Goal: Transaction & Acquisition: Purchase product/service

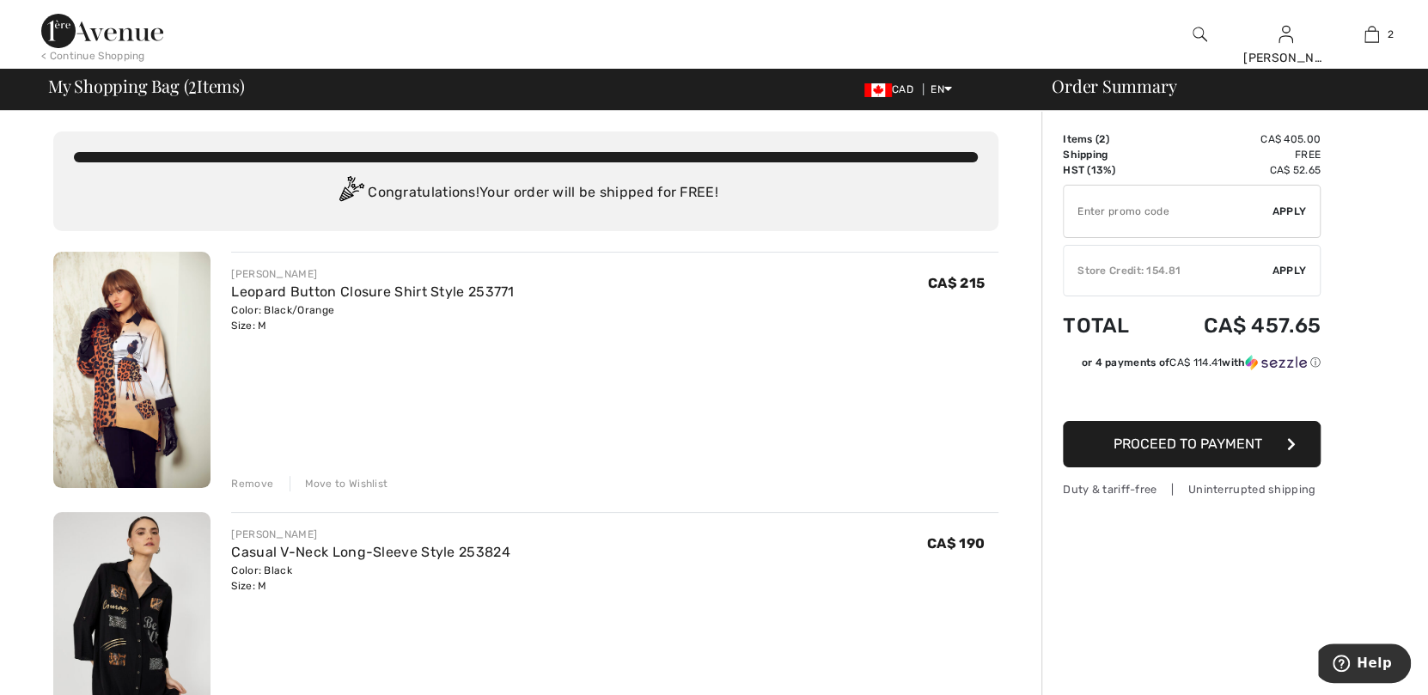
click at [1148, 273] on div "Store Credit: 154.81" at bounding box center [1168, 270] width 209 height 15
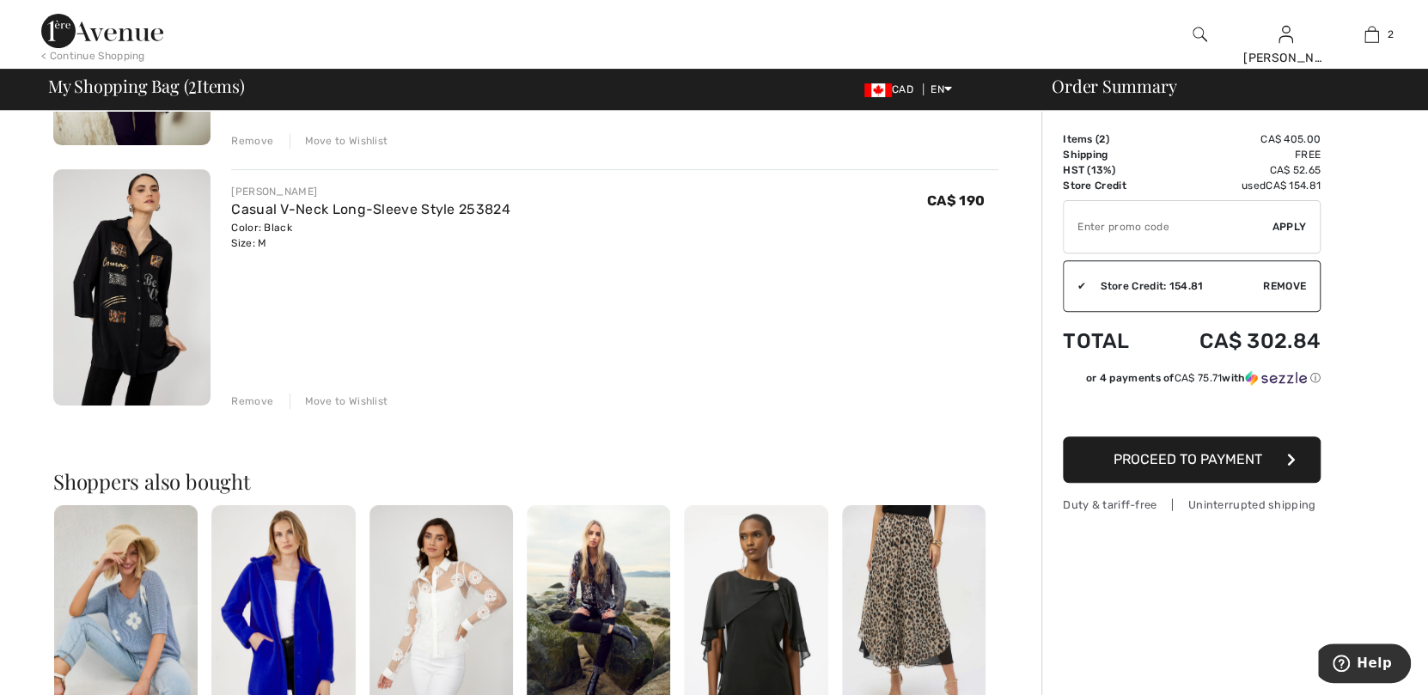
scroll to position [430, 0]
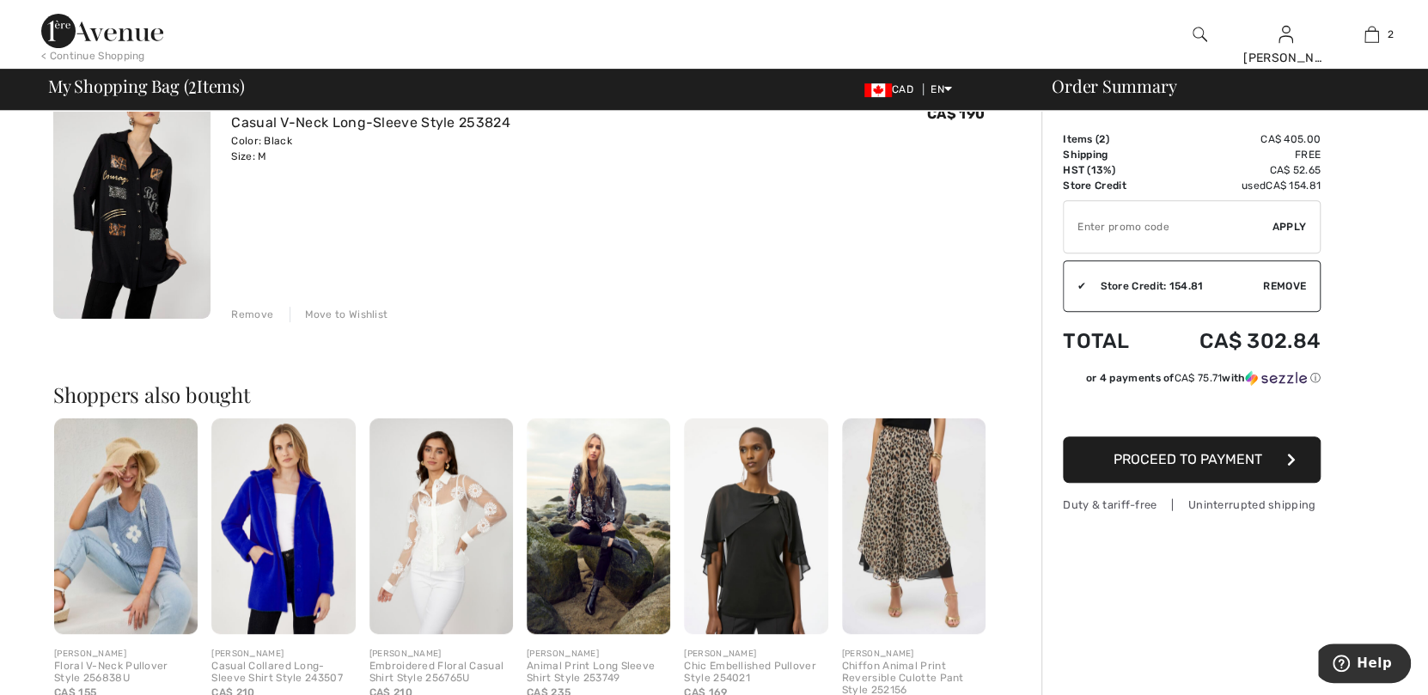
click at [148, 214] on img at bounding box center [131, 201] width 157 height 236
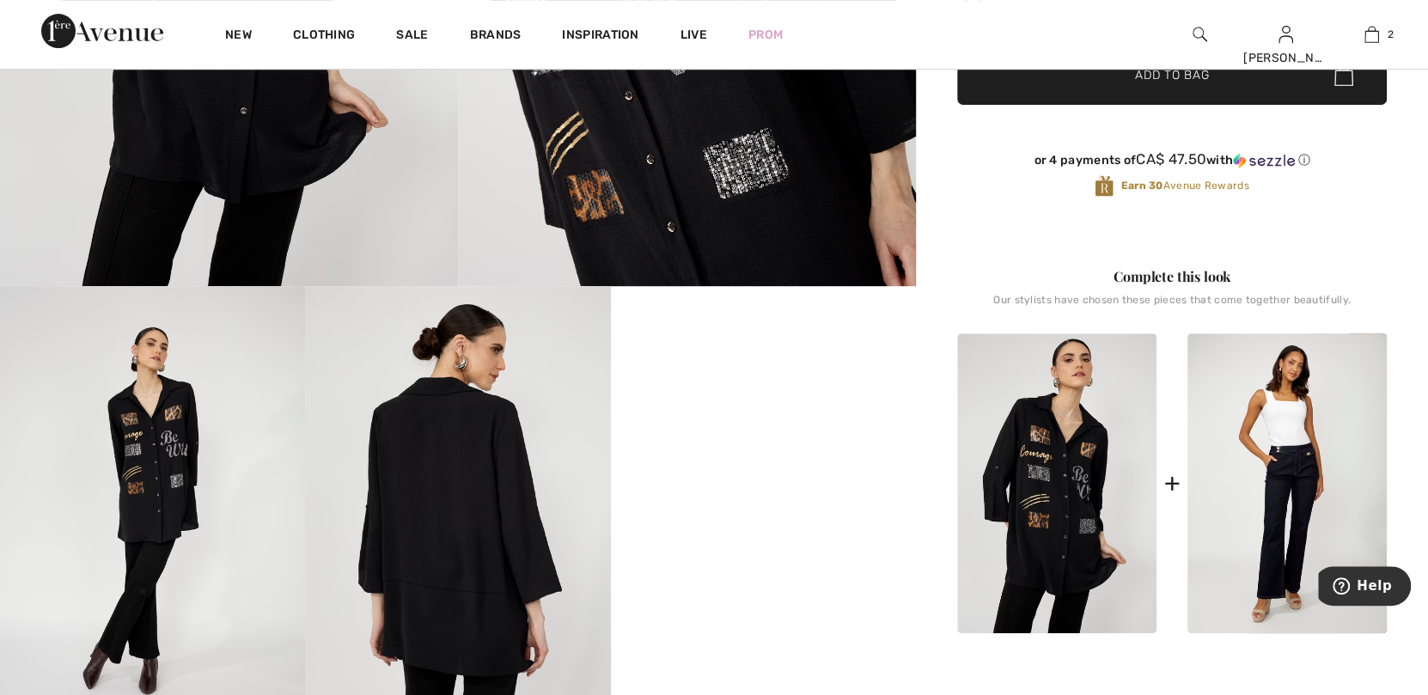
scroll to position [516, 0]
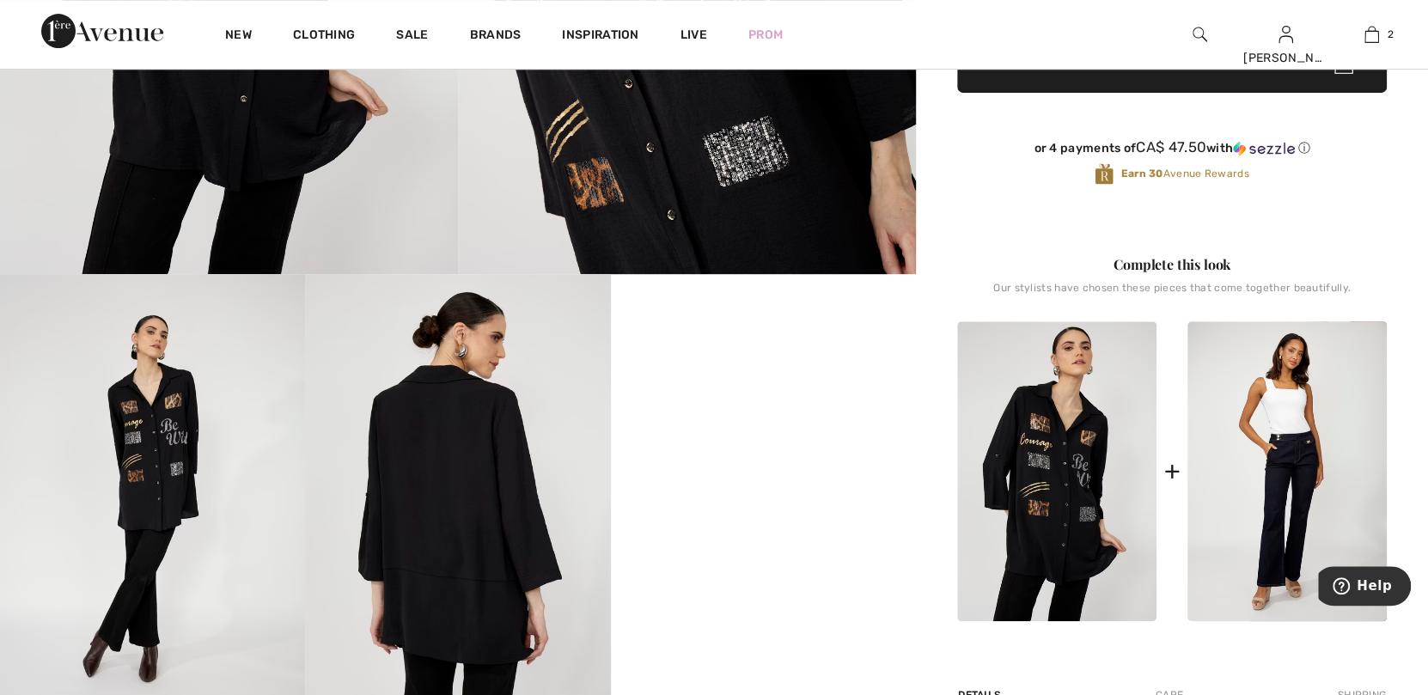
click at [1039, 461] on img at bounding box center [1056, 471] width 199 height 300
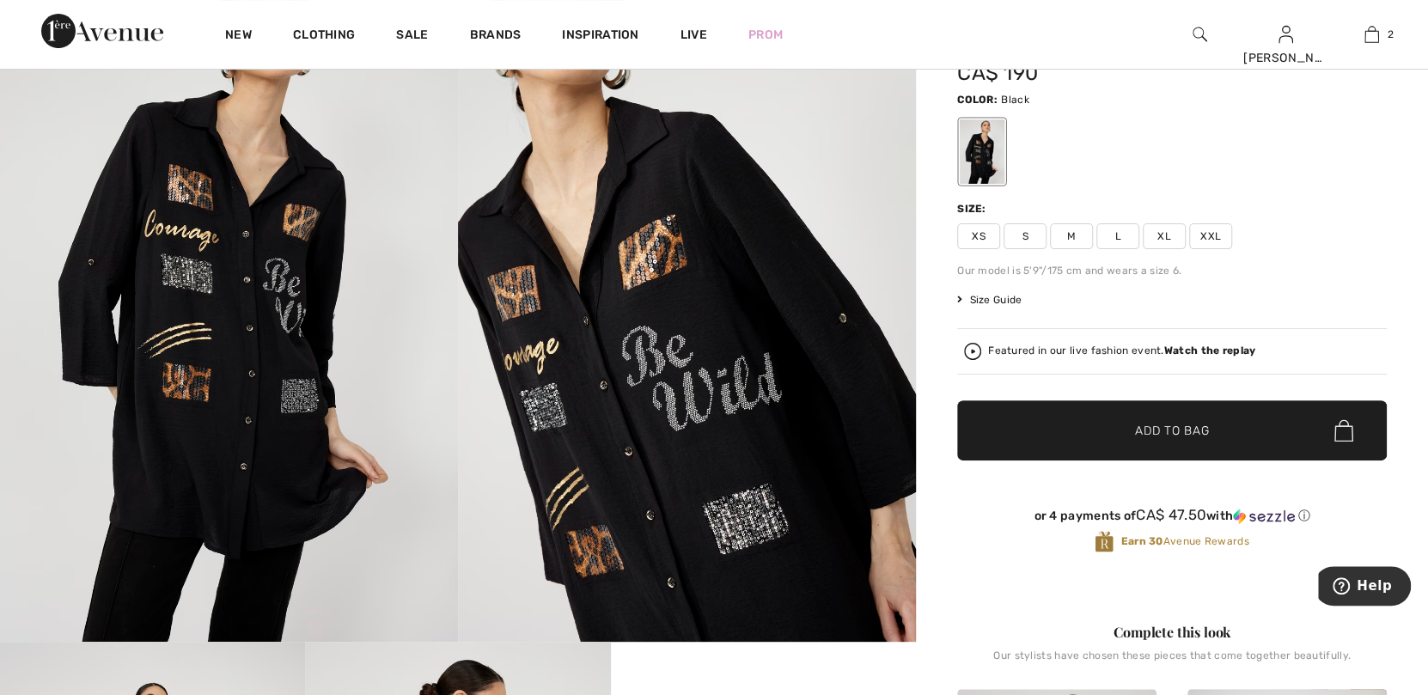
scroll to position [0, 0]
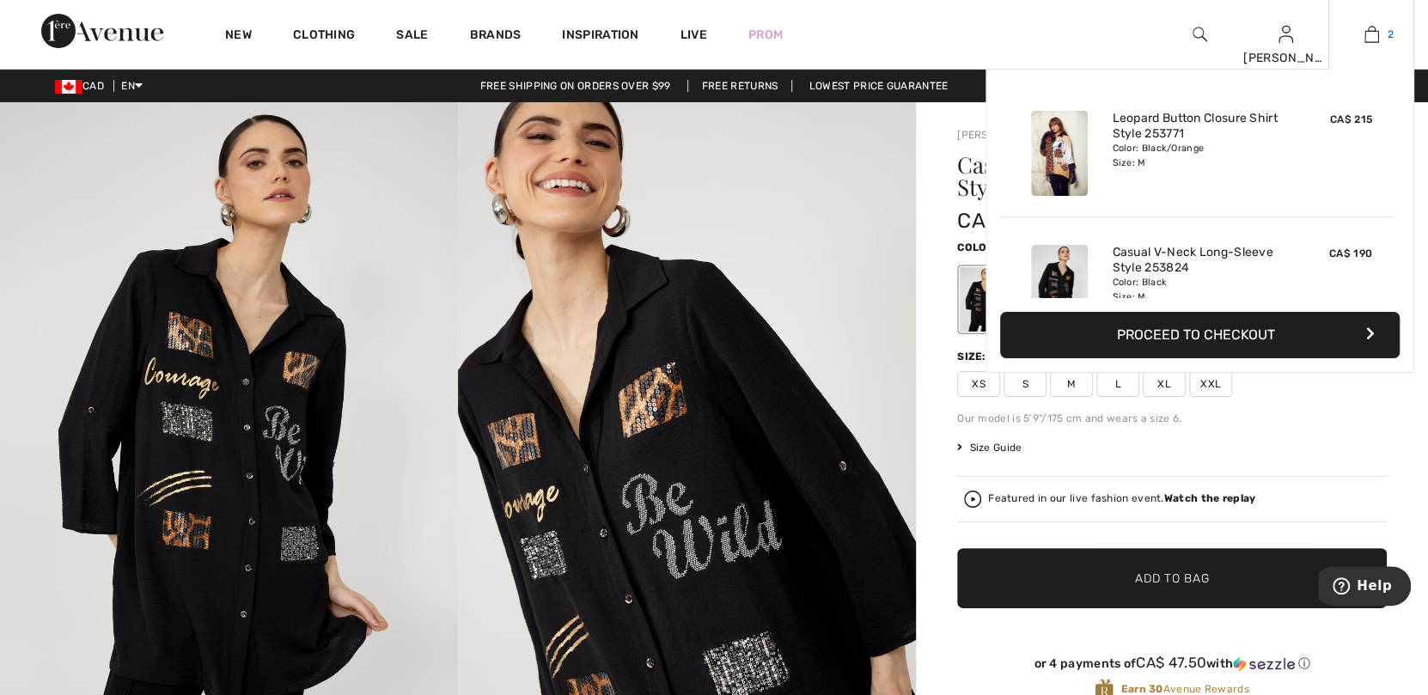
click at [1373, 36] on img at bounding box center [1372, 34] width 15 height 21
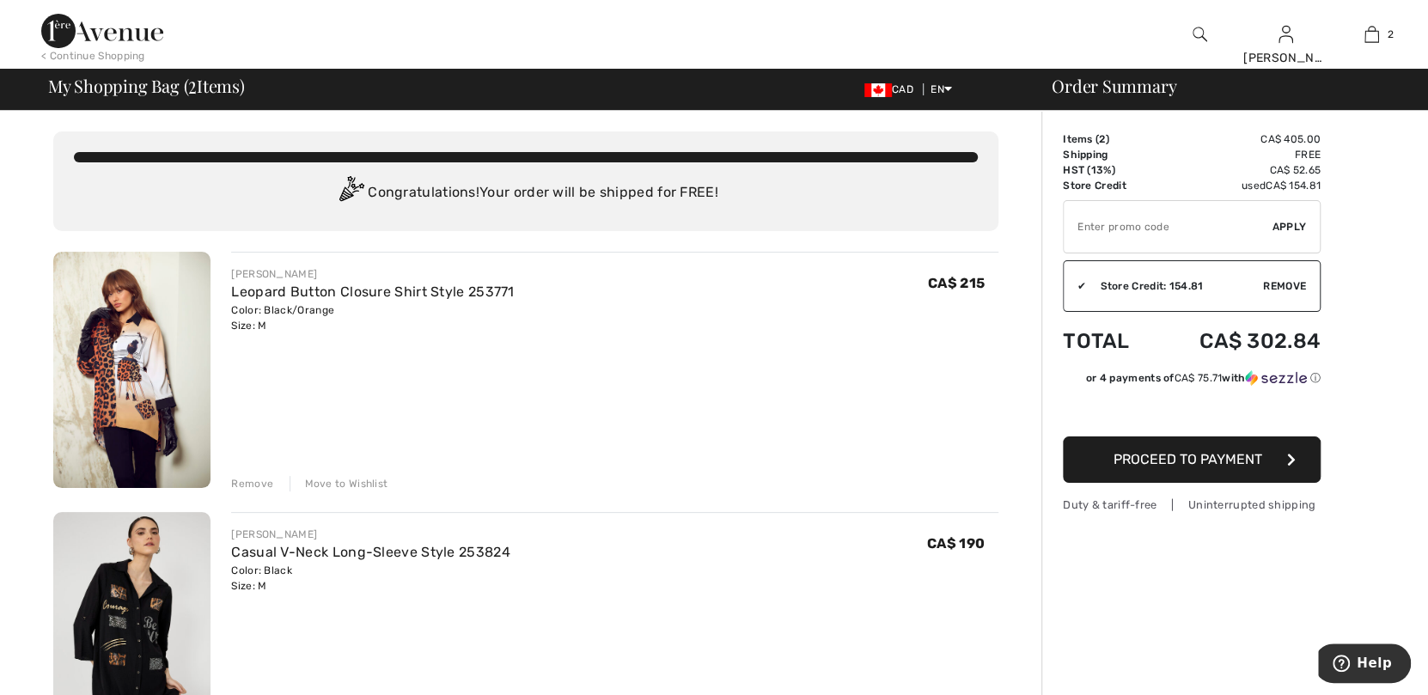
click at [1225, 459] on span "Proceed to Payment" at bounding box center [1188, 459] width 149 height 16
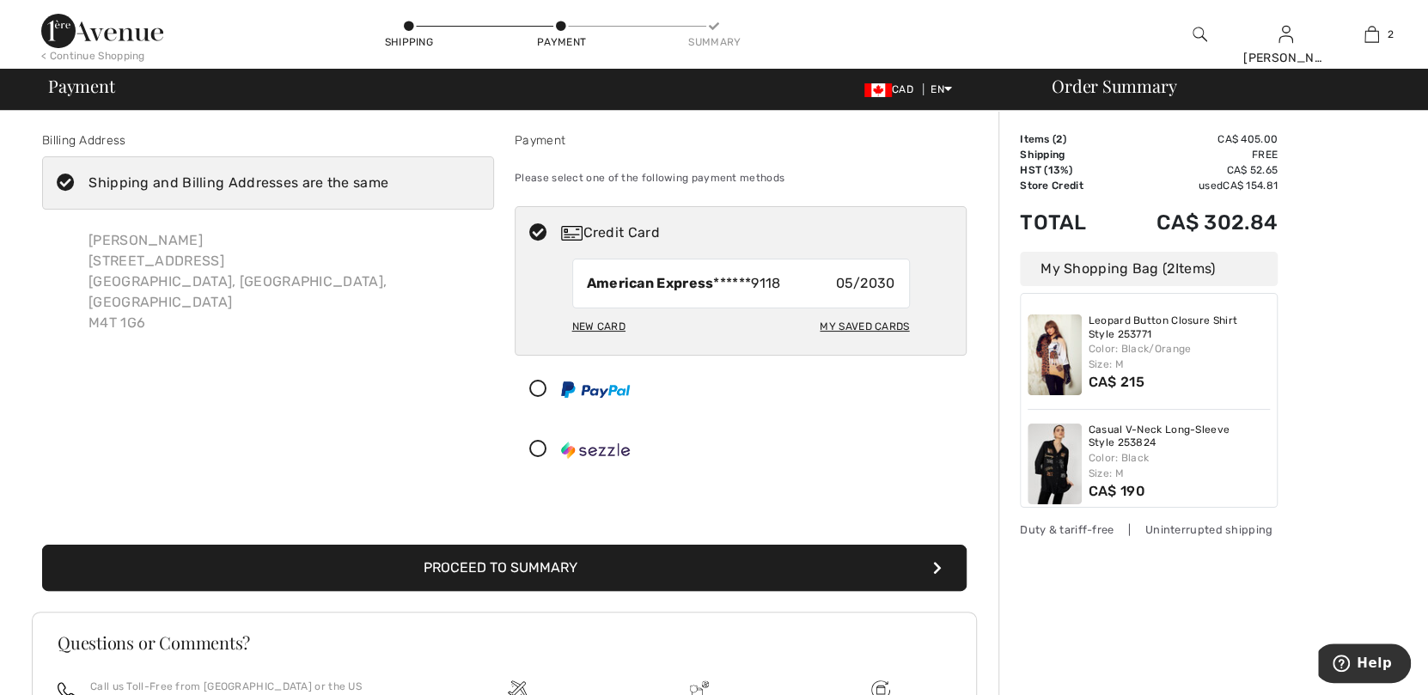
click at [554, 569] on button "Proceed to Summary" at bounding box center [504, 568] width 925 height 46
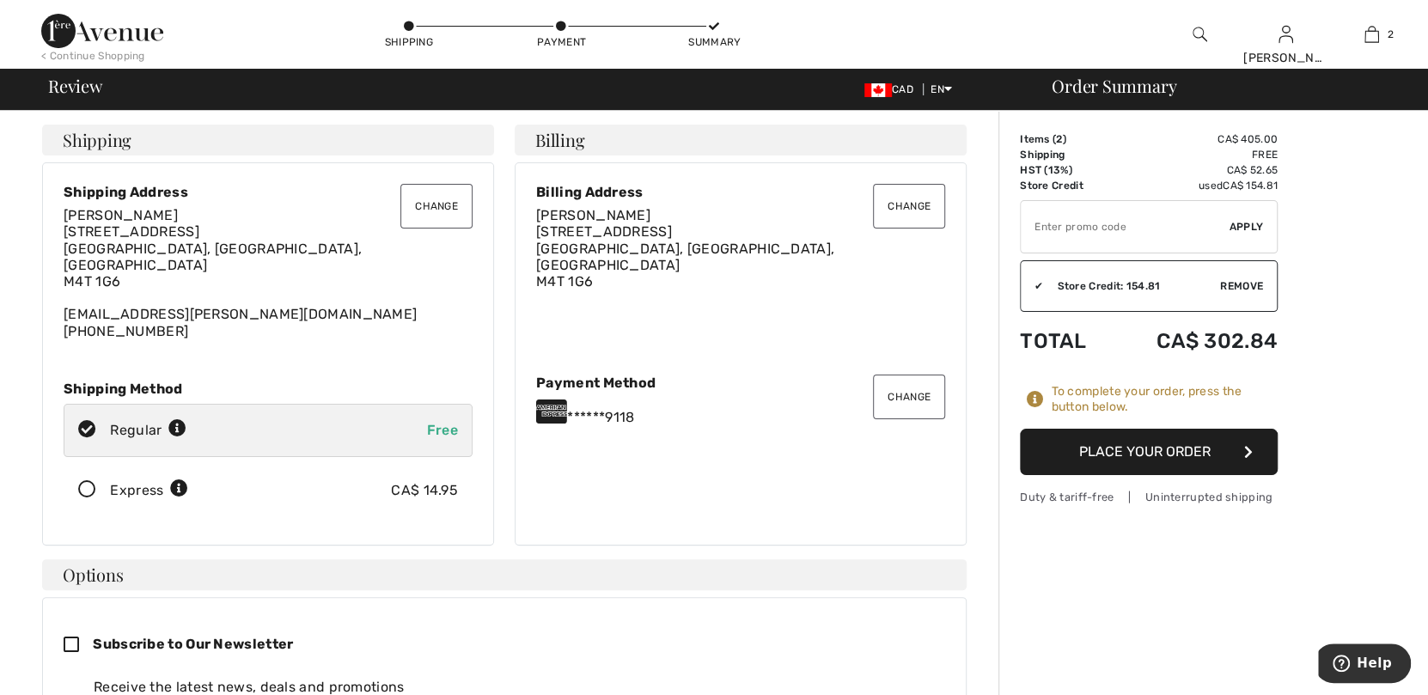
click at [1171, 451] on button "Place Your Order" at bounding box center [1149, 452] width 258 height 46
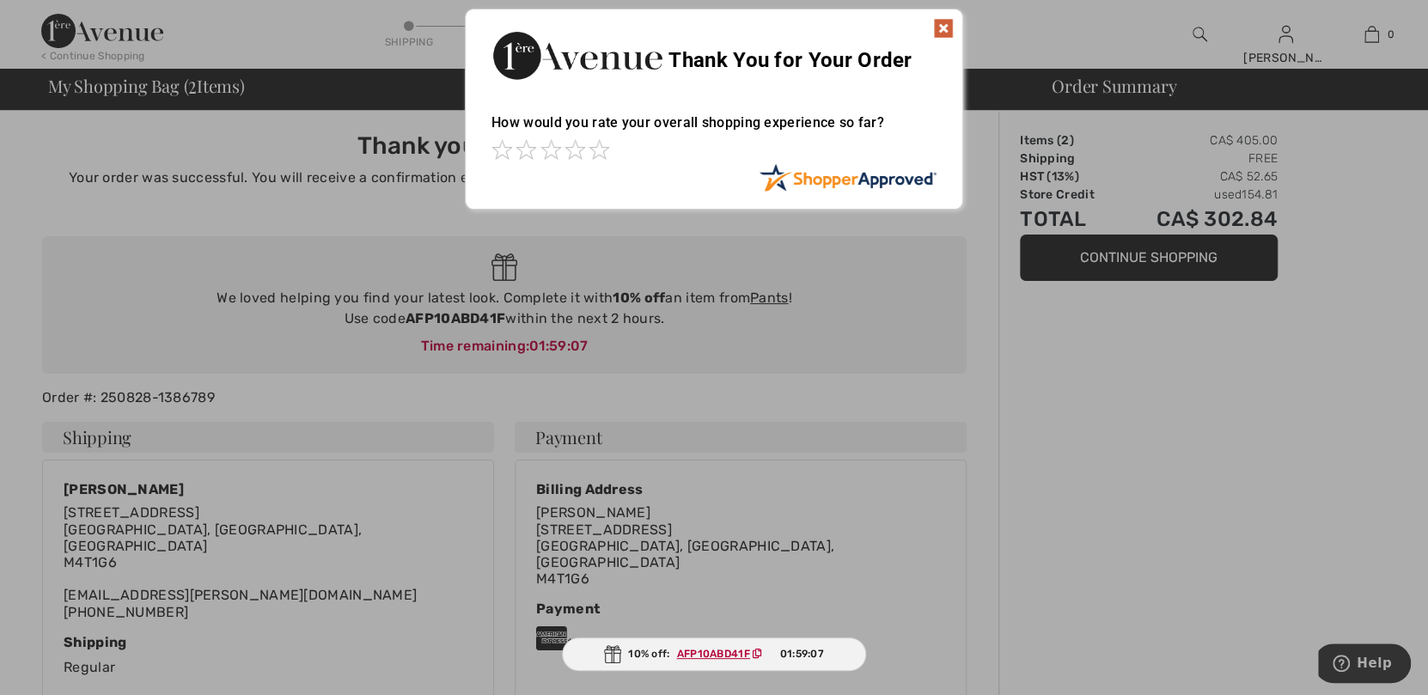
drag, startPoint x: 705, startPoint y: 650, endPoint x: 740, endPoint y: 640, distance: 36.5
click at [706, 650] on ins "AFP10ABD41F" at bounding box center [713, 654] width 73 height 12
click at [598, 154] on span at bounding box center [599, 149] width 21 height 21
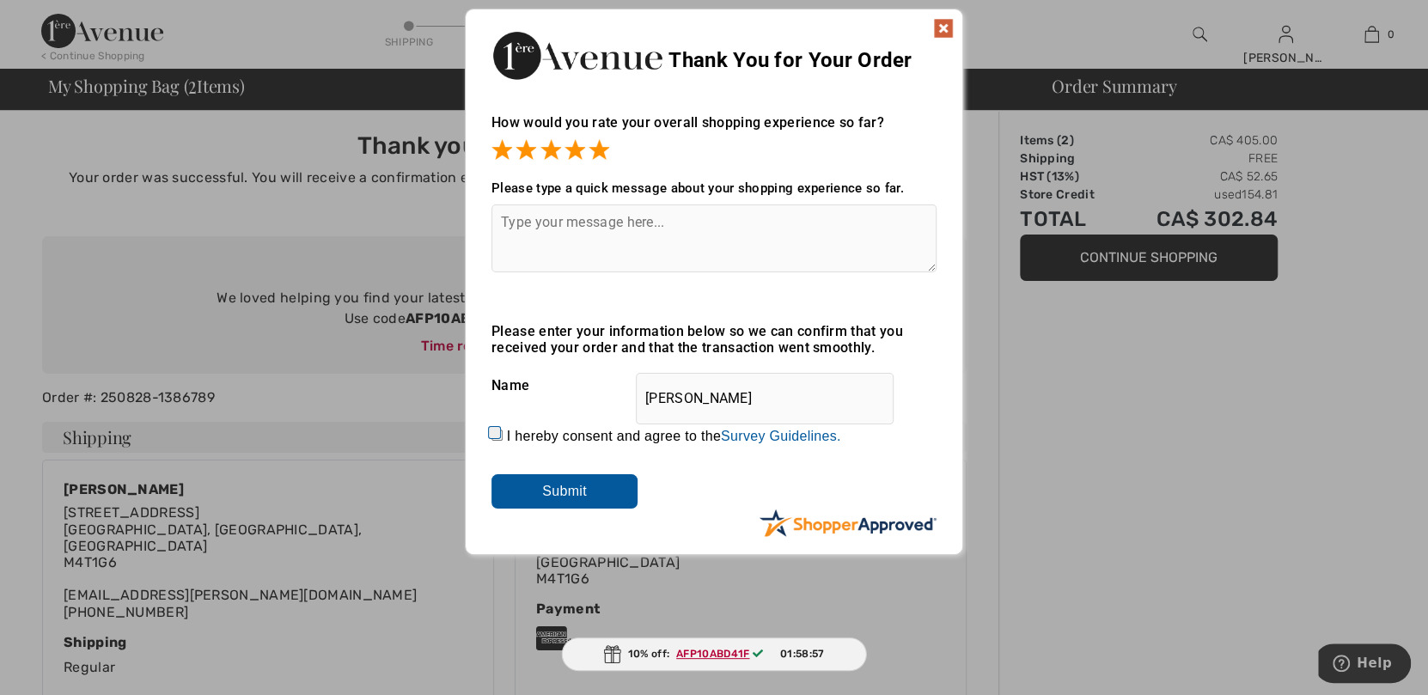
click at [1256, 468] on div "Sorry! Something went wrong. Close Thank You for Your Order How would you rate …" at bounding box center [714, 282] width 1428 height 564
click at [944, 25] on img at bounding box center [943, 28] width 21 height 21
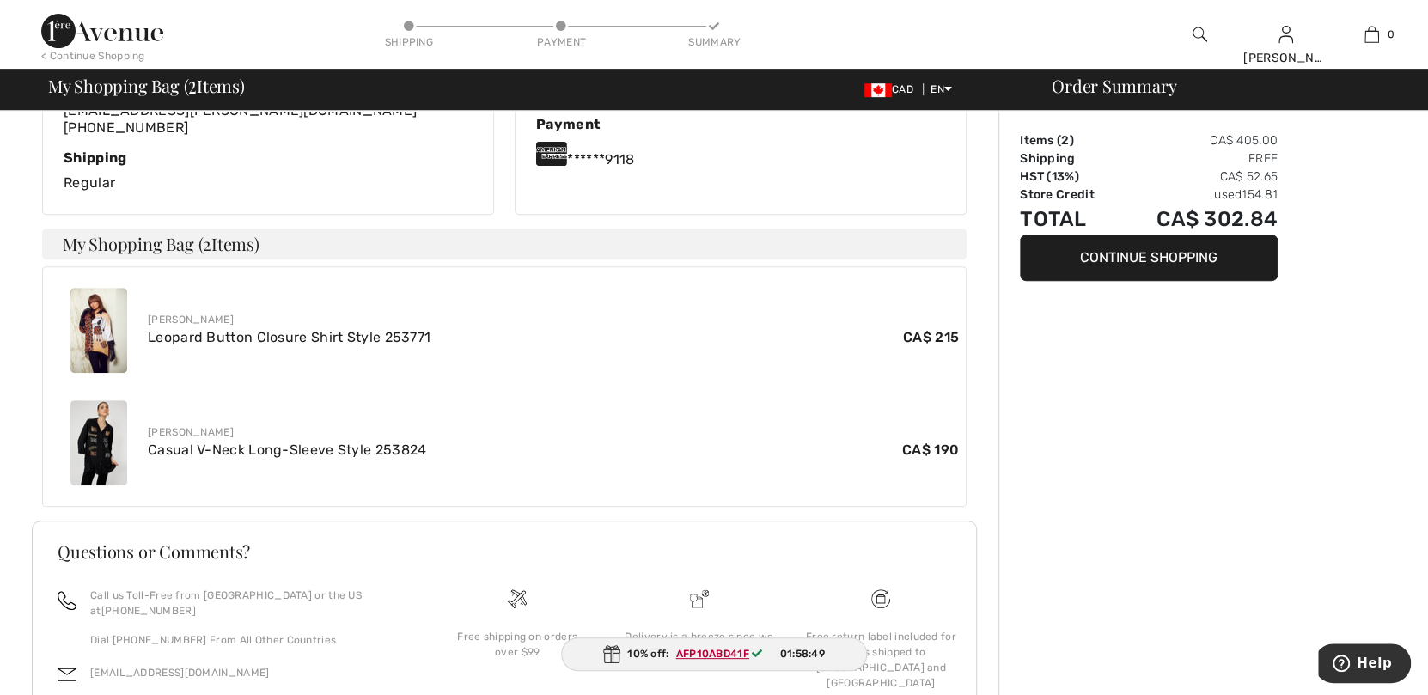
scroll to position [516, 0]
